Goal: Task Accomplishment & Management: Manage account settings

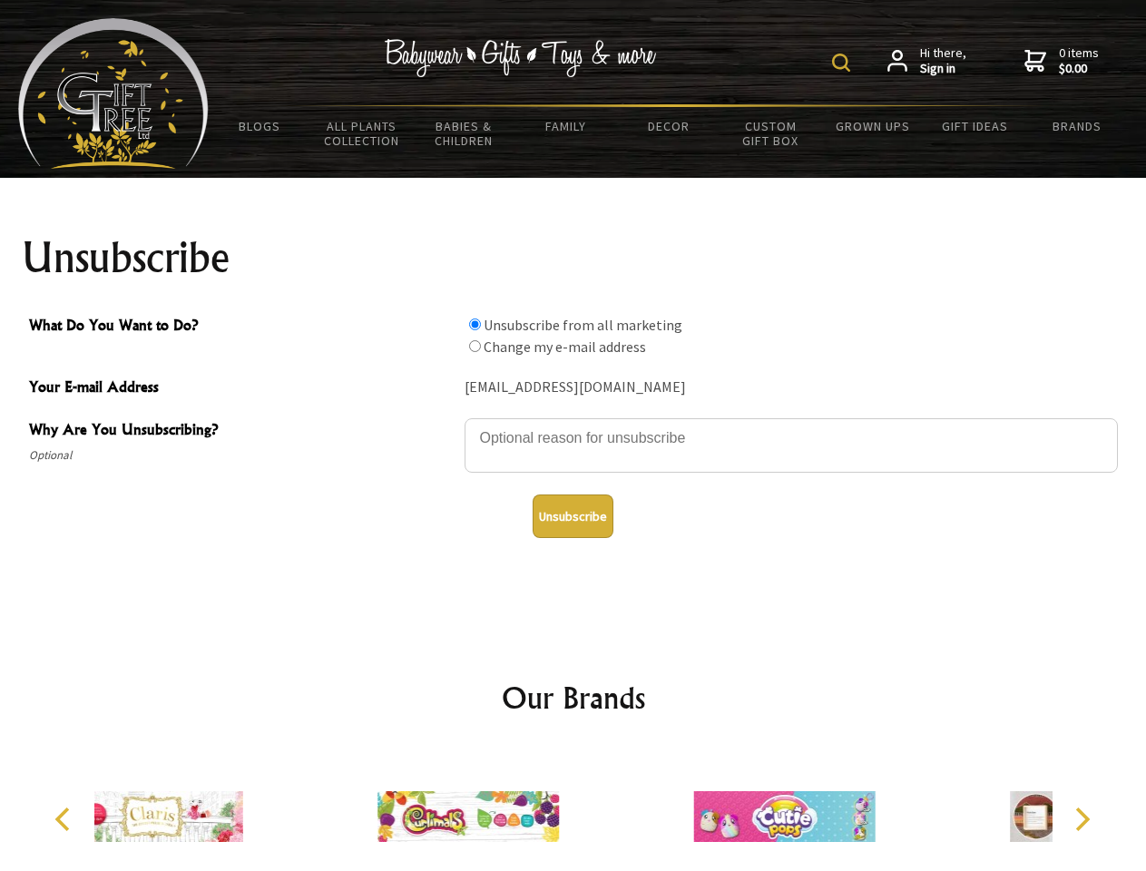
click at [844, 63] on img at bounding box center [841, 63] width 18 height 18
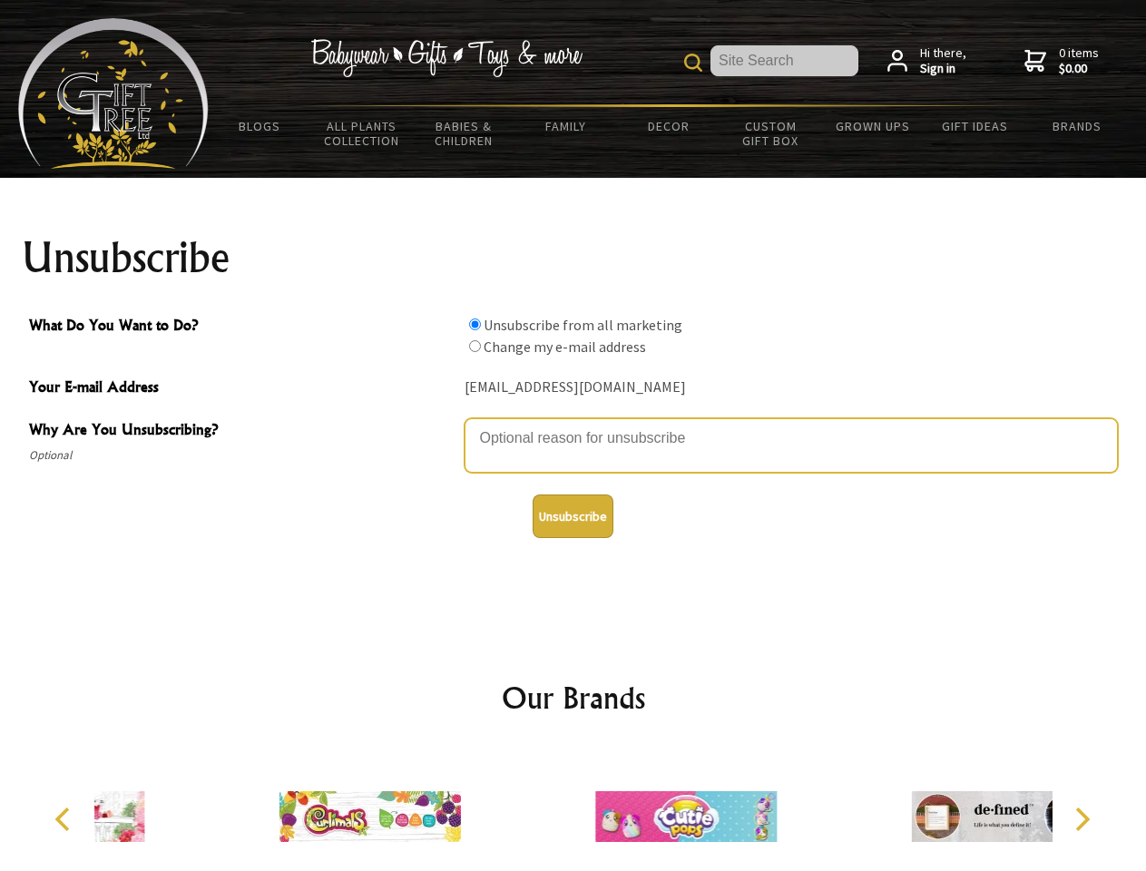
click at [573, 425] on textarea "Why Are You Unsubscribing?" at bounding box center [790, 445] width 653 height 54
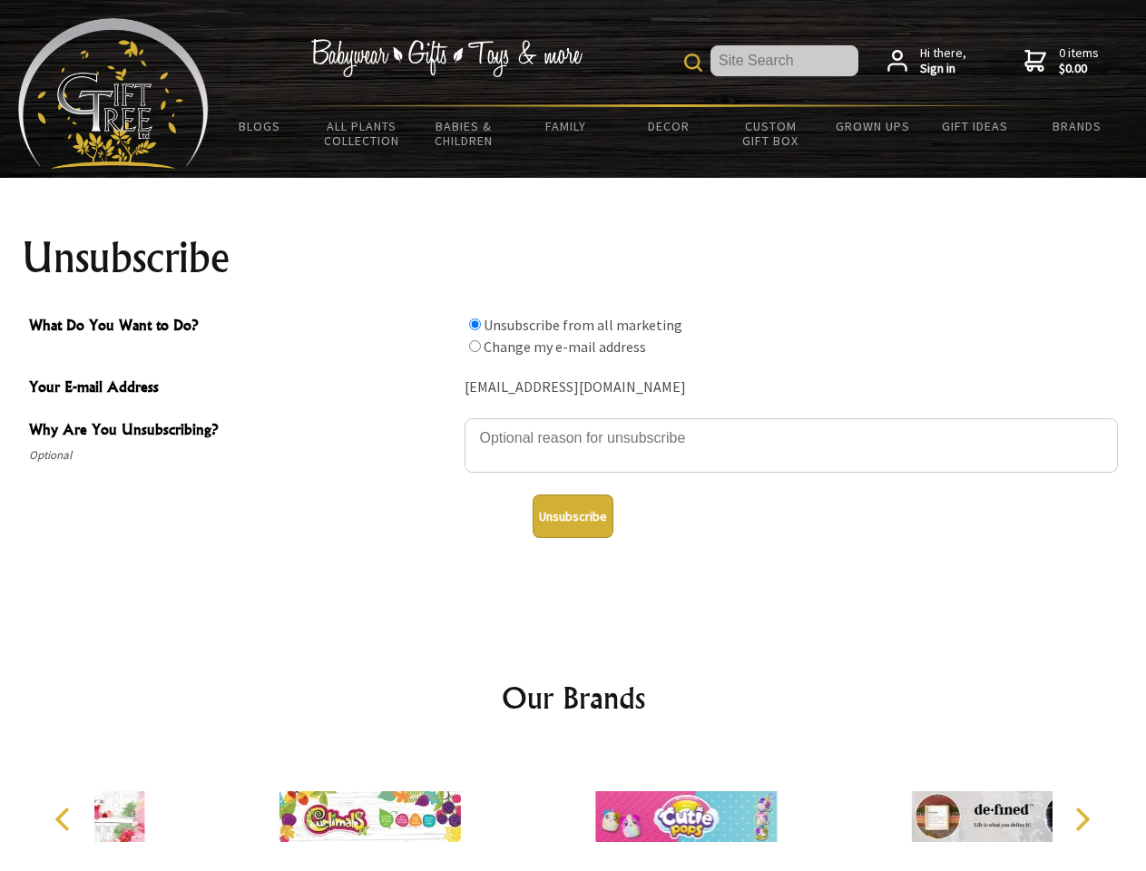
click at [474, 324] on input "What Do You Want to Do?" at bounding box center [475, 324] width 12 height 12
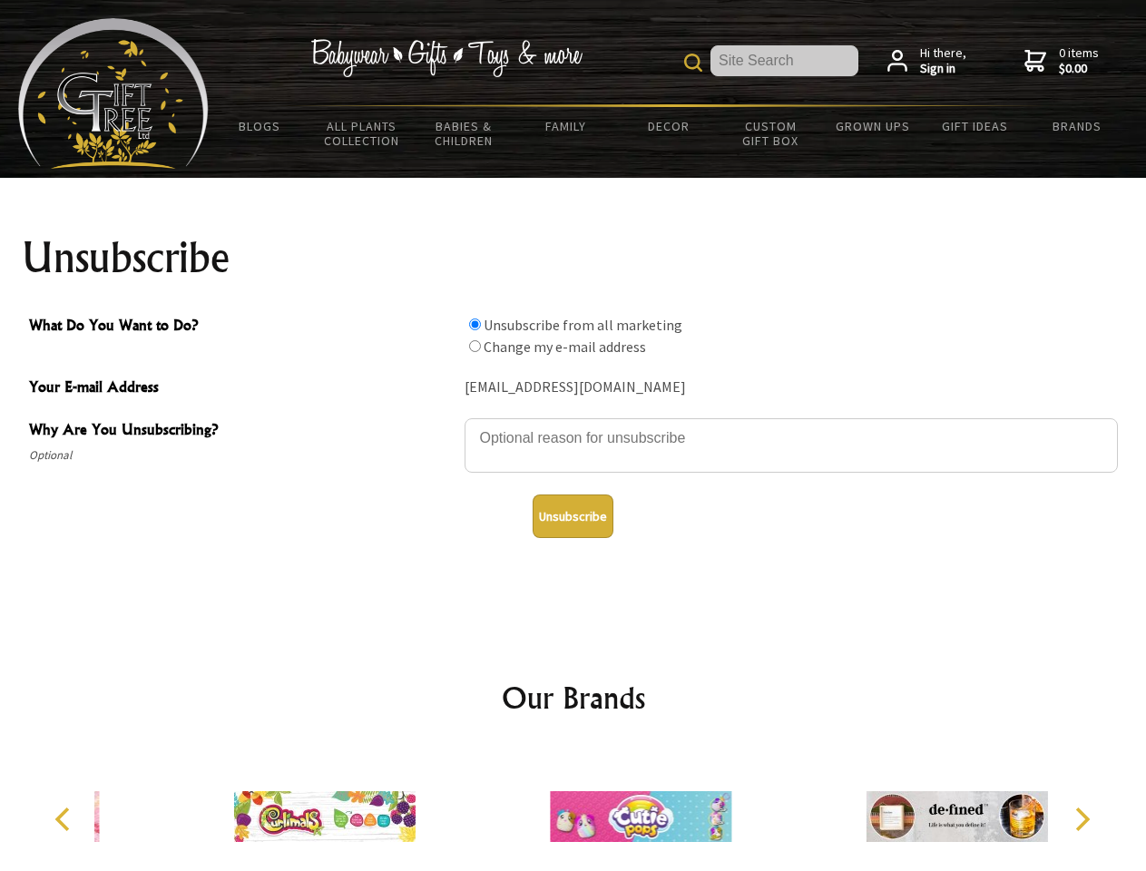
click at [474, 346] on input "What Do You Want to Do?" at bounding box center [475, 346] width 12 height 12
radio input "true"
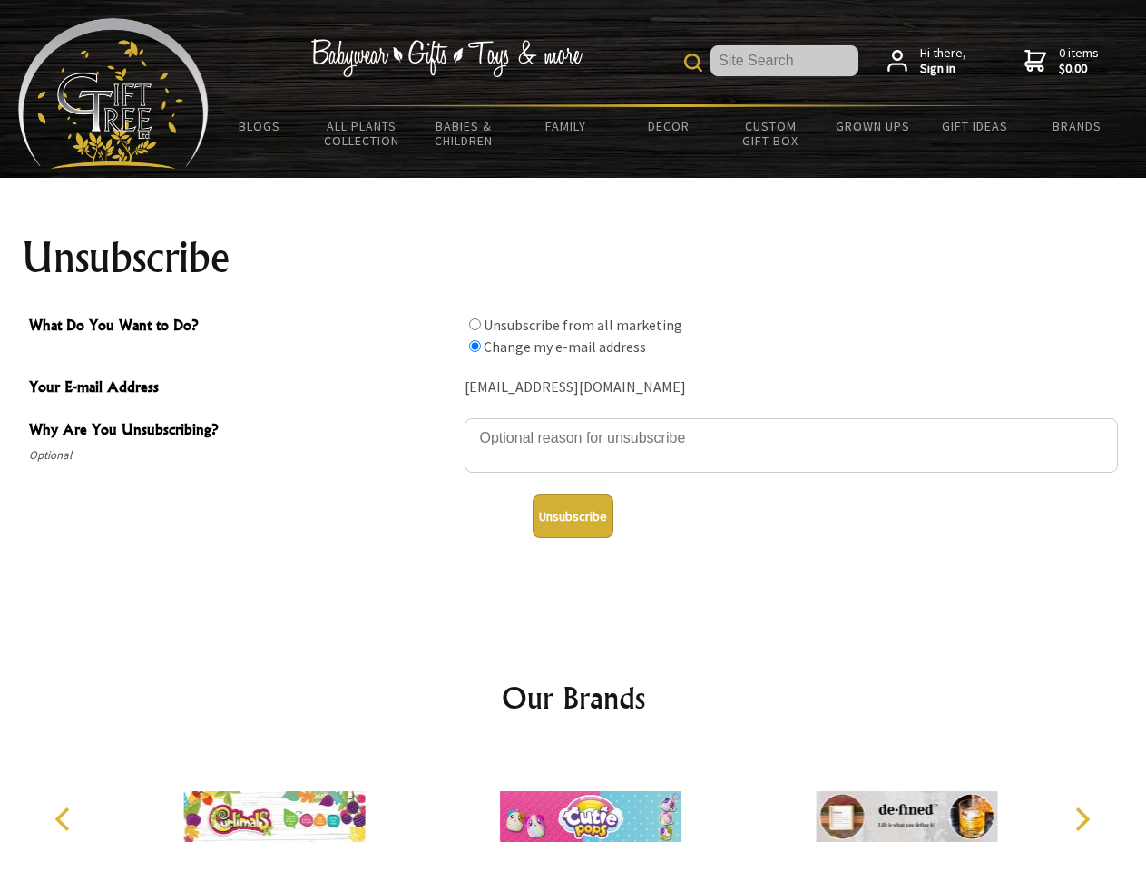
click at [572, 516] on button "Unsubscribe" at bounding box center [572, 516] width 81 height 44
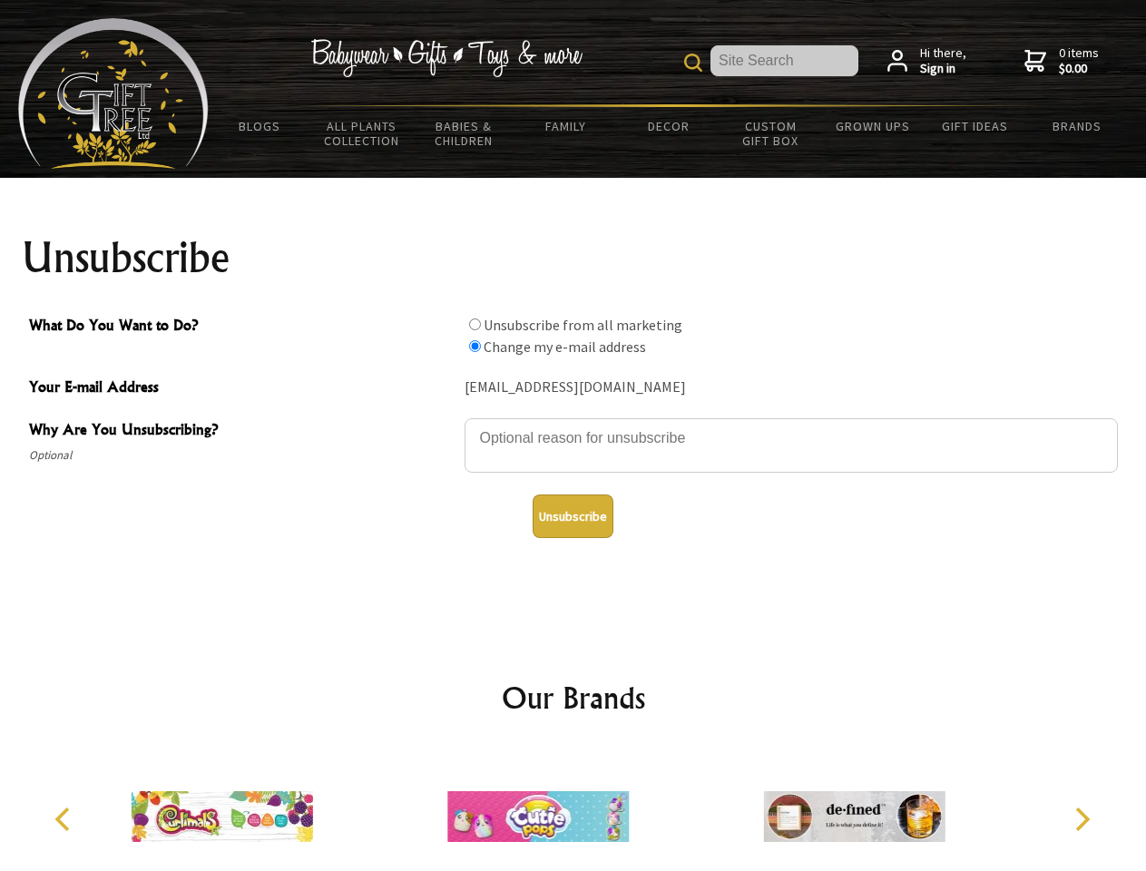
click at [573, 809] on img at bounding box center [537, 816] width 181 height 136
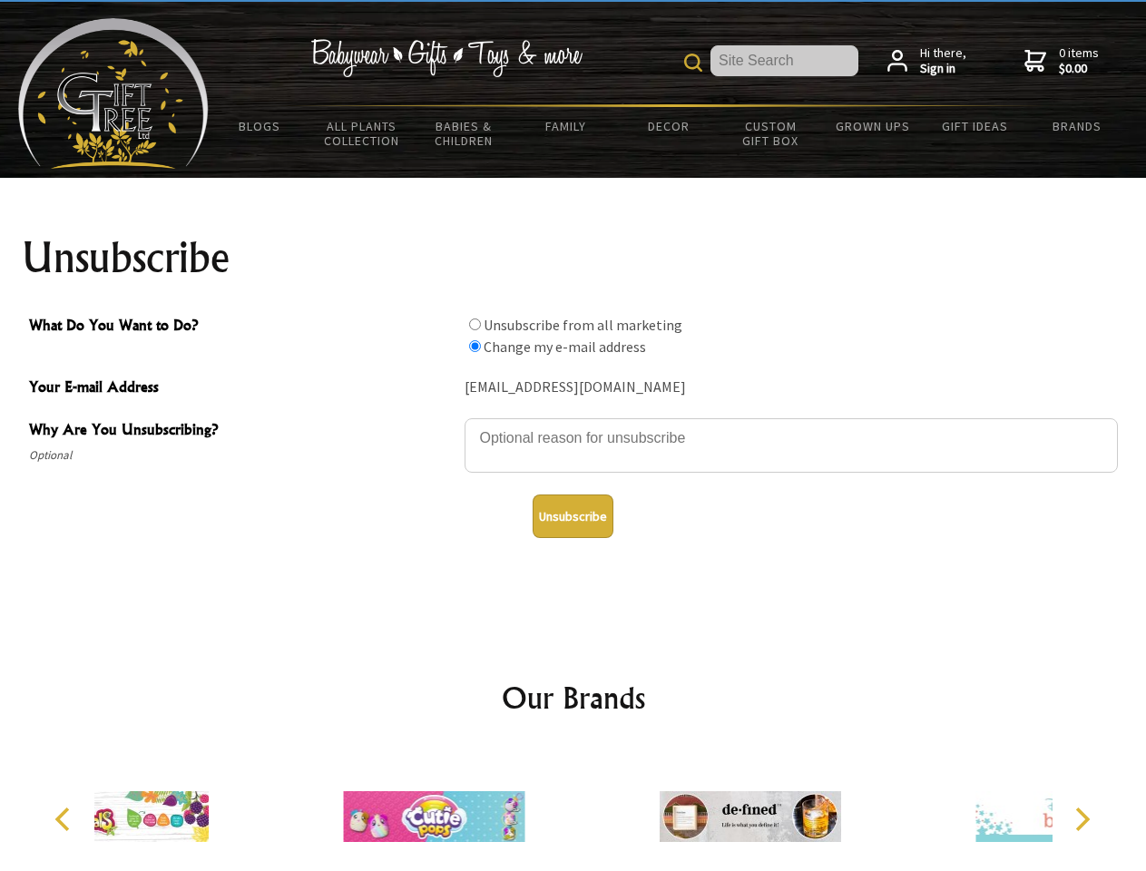
click at [65, 819] on icon "Previous" at bounding box center [65, 819] width 24 height 24
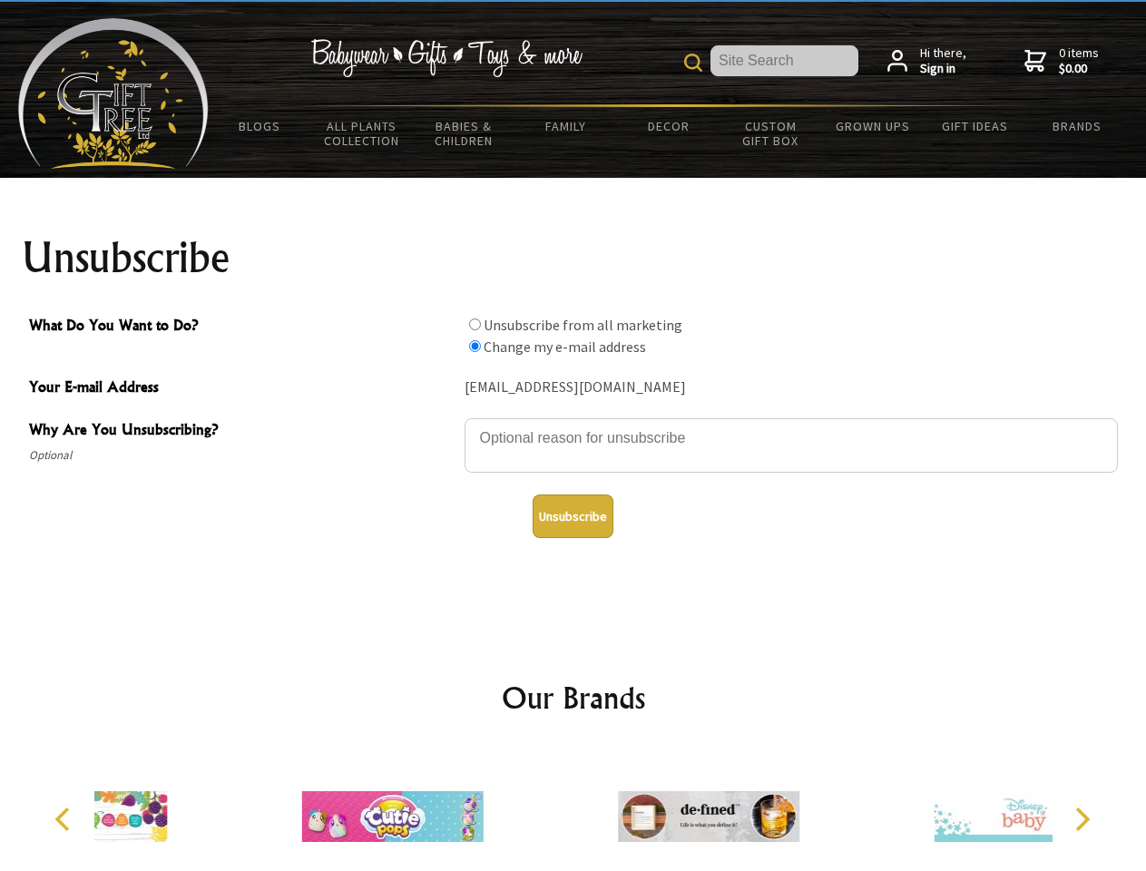
click at [1081, 819] on icon "Next" at bounding box center [1081, 819] width 24 height 24
